Goal: Task Accomplishment & Management: Manage account settings

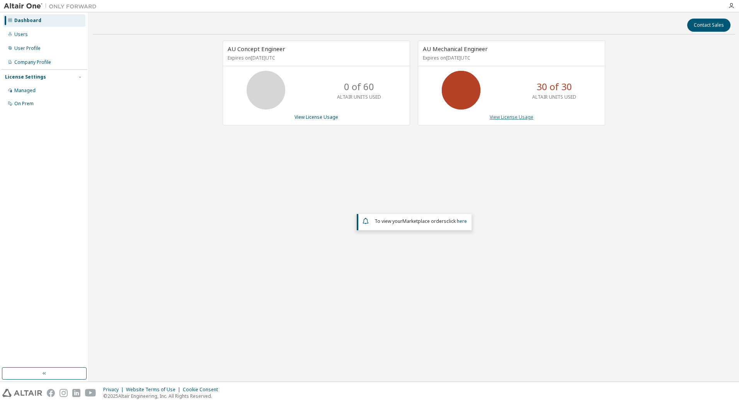
click at [516, 119] on link "View License Usage" at bounding box center [512, 117] width 44 height 7
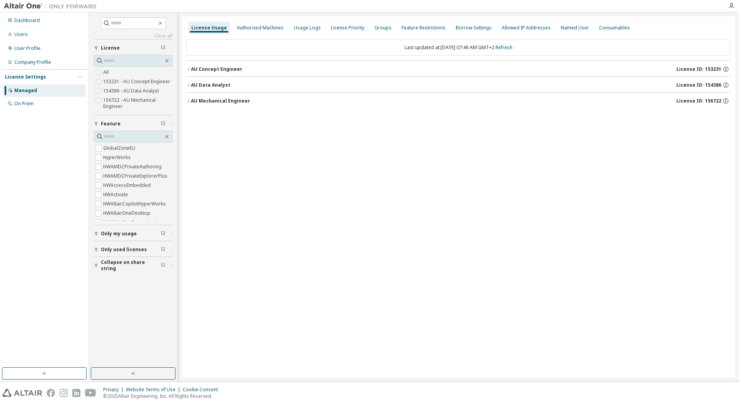
click at [189, 68] on icon "button" at bounding box center [188, 69] width 5 height 5
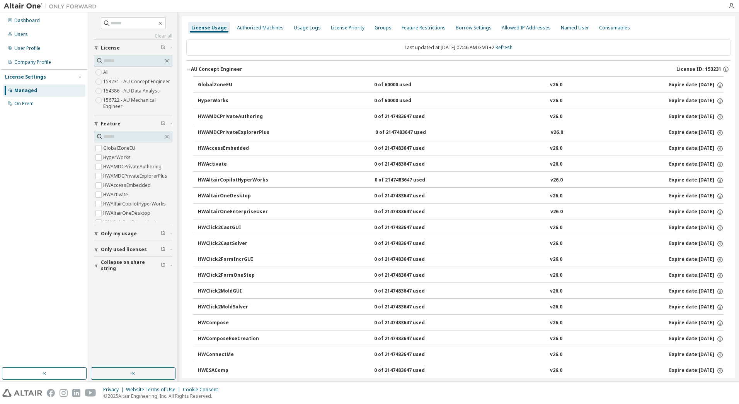
click at [188, 69] on icon "button" at bounding box center [188, 69] width 5 height 5
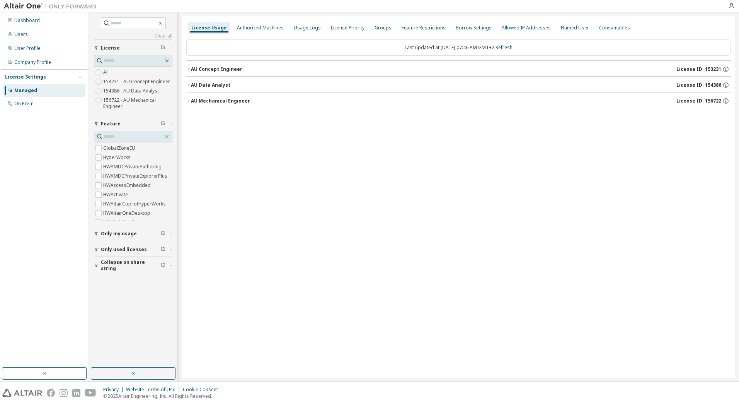
click at [188, 102] on icon "button" at bounding box center [188, 101] width 5 height 5
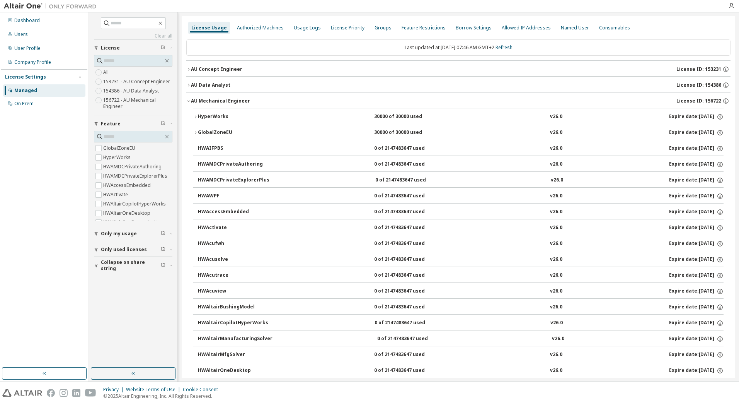
click at [195, 117] on icon "button" at bounding box center [195, 116] width 5 height 5
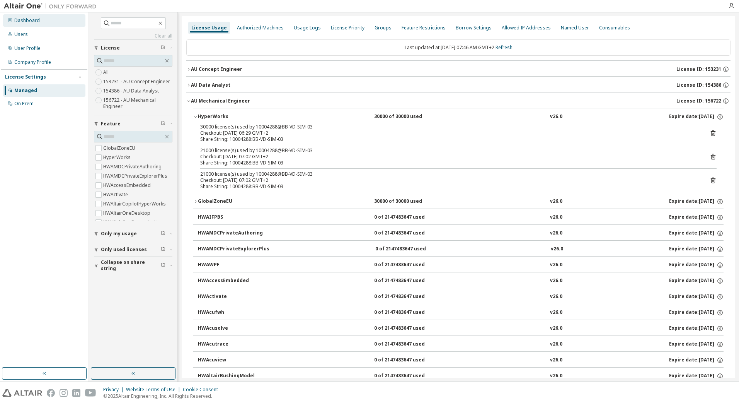
click at [29, 23] on div "Dashboard" at bounding box center [27, 20] width 26 height 6
